Goal: Navigation & Orientation: Find specific page/section

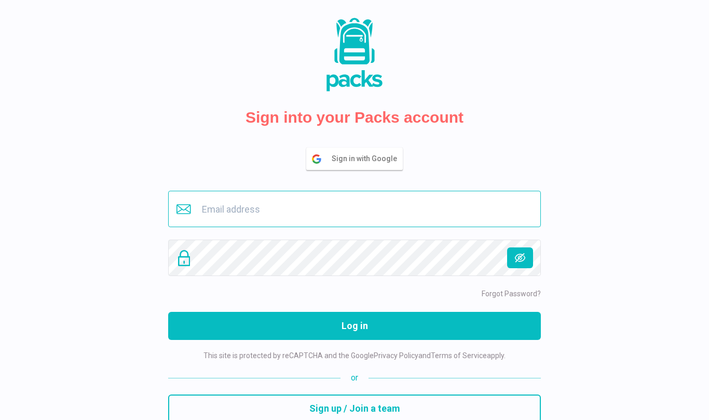
type input "[EMAIL_ADDRESS][DOMAIN_NAME]"
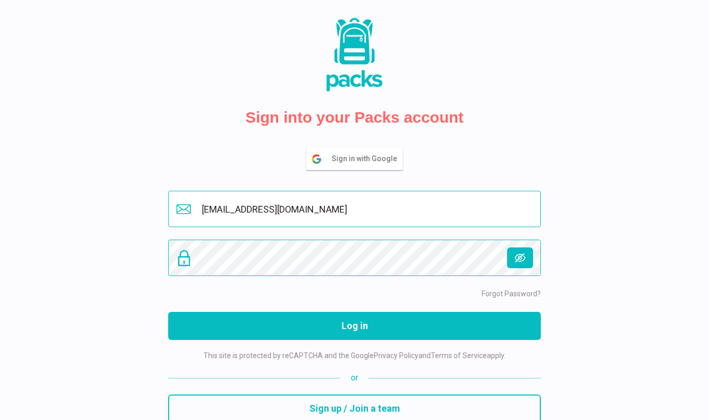
click at [355, 326] on button "Log in" at bounding box center [354, 326] width 373 height 28
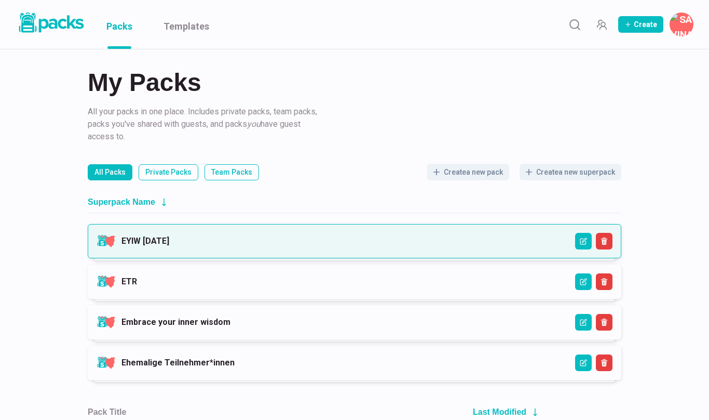
click at [169, 239] on link "EYIW [DATE]" at bounding box center [146, 241] width 48 height 10
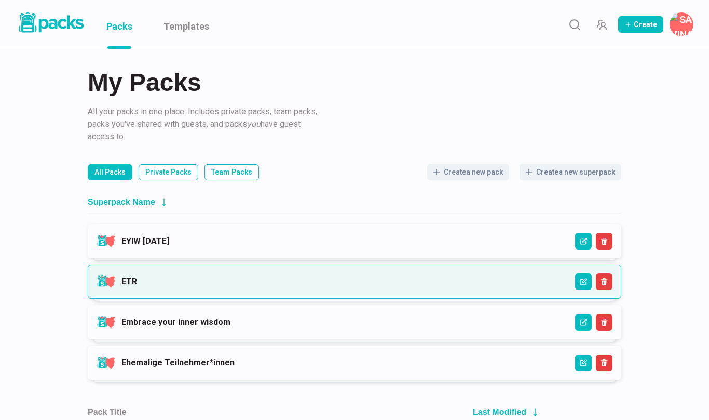
click at [137, 278] on link "ETR" at bounding box center [130, 281] width 16 height 10
